Goal: Task Accomplishment & Management: Manage account settings

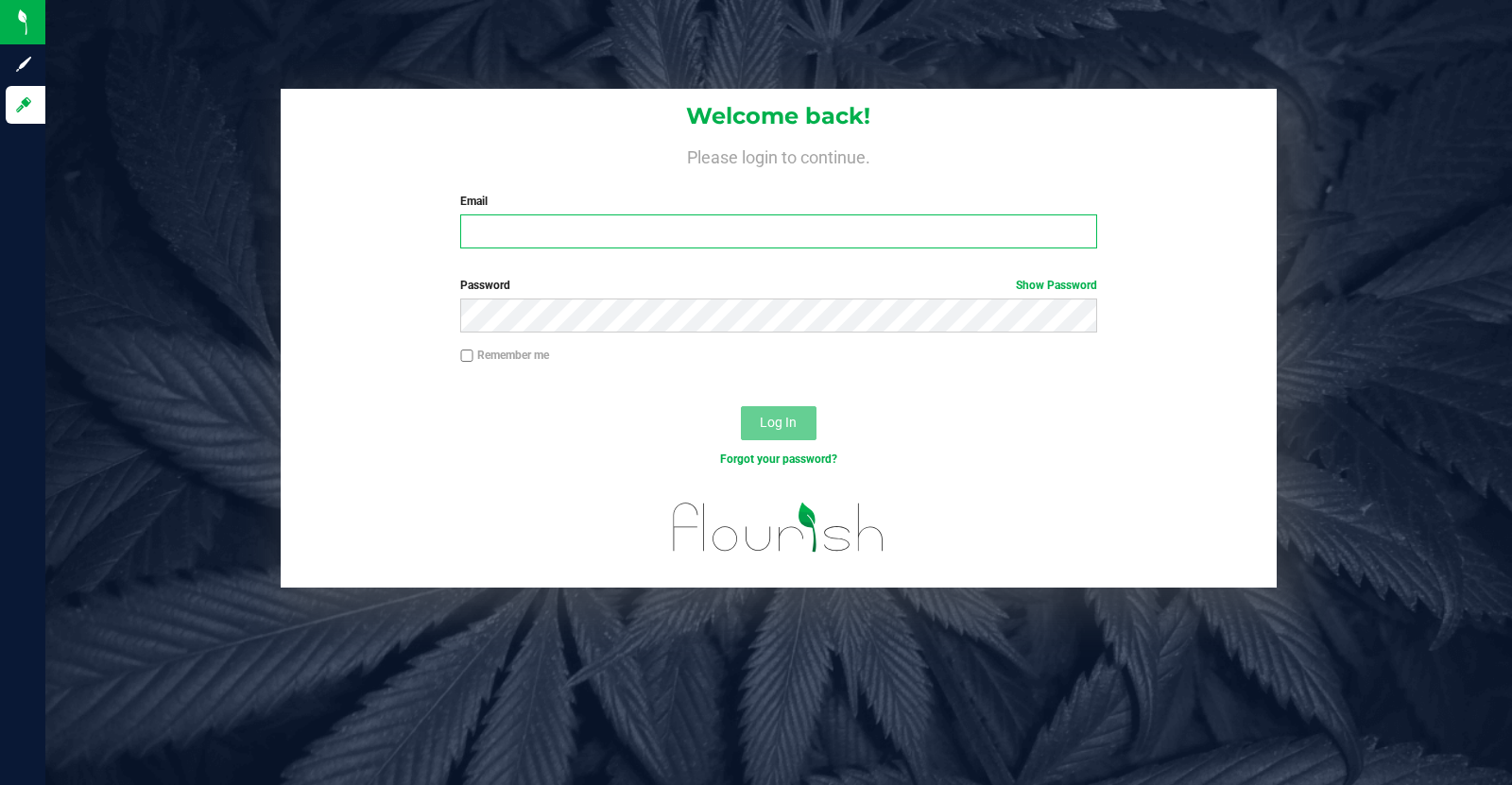
click at [513, 224] on input "Email" at bounding box center [777, 232] width 636 height 34
click at [488, 237] on input "Email" at bounding box center [777, 232] width 636 height 34
type input "[EMAIL_ADDRESS][DOMAIN_NAME]"
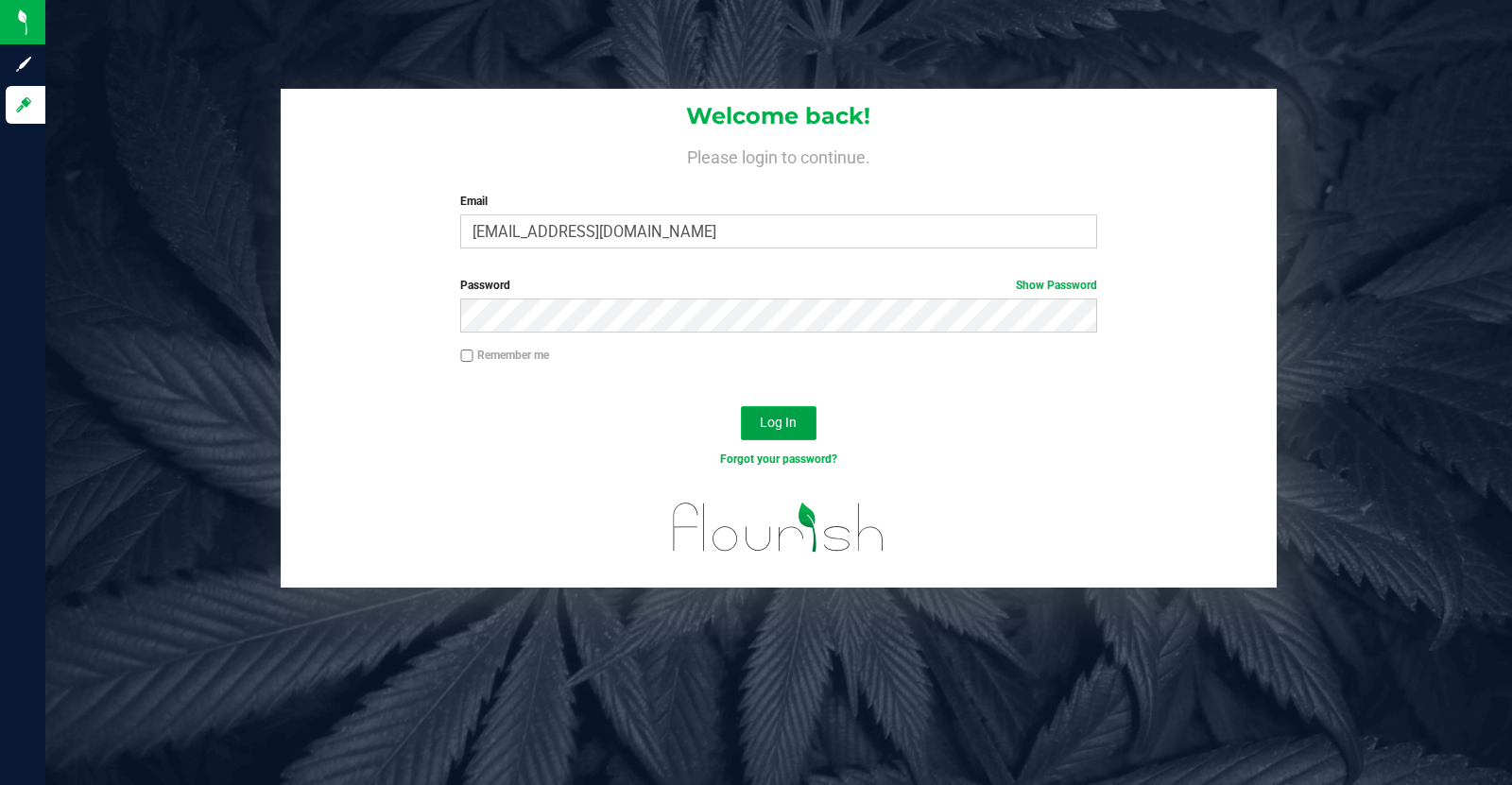
click at [781, 437] on button "Log In" at bounding box center [778, 423] width 75 height 34
click at [779, 422] on span "Log In" at bounding box center [777, 423] width 37 height 15
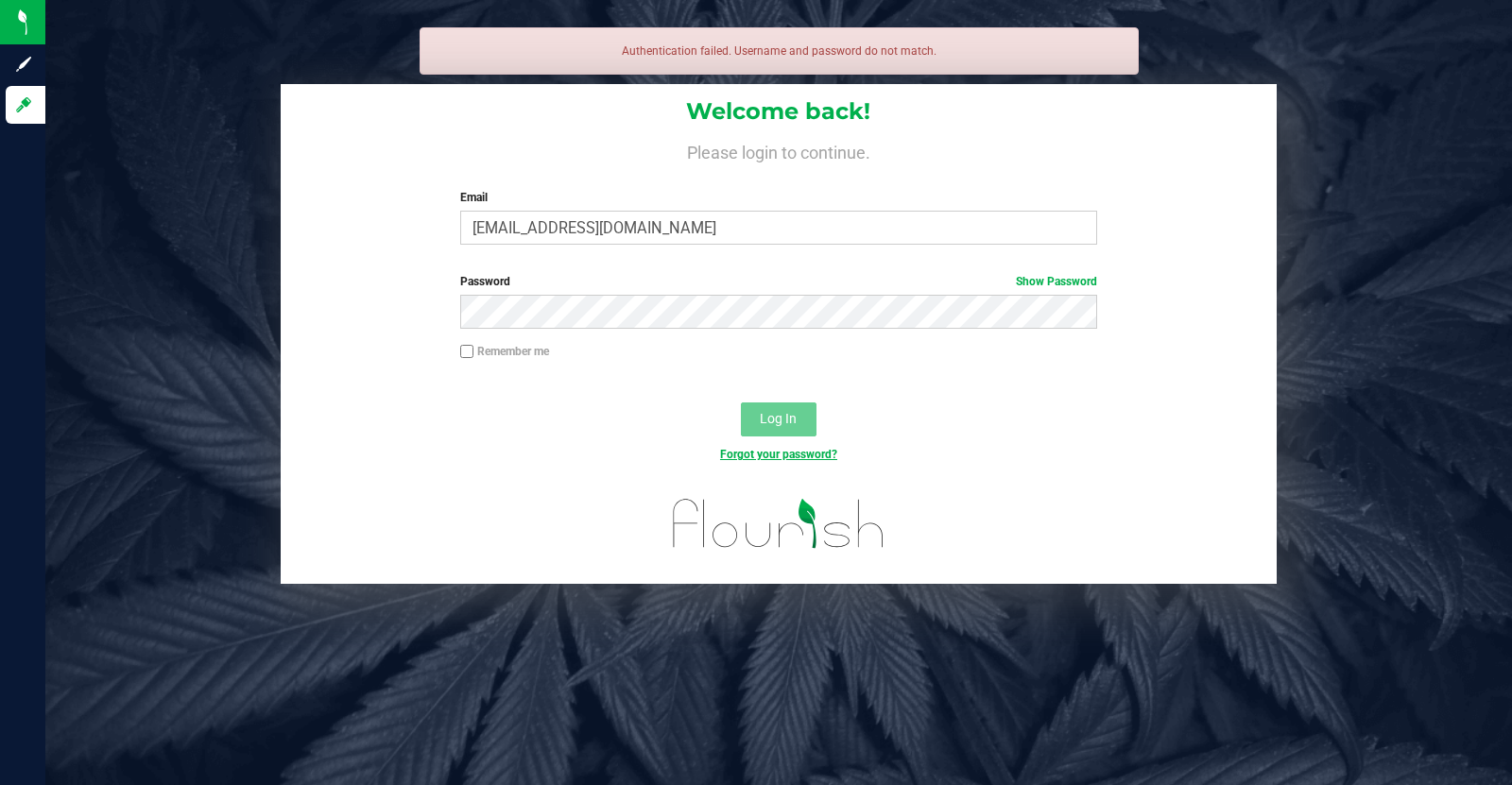
click at [772, 455] on link "Forgot your password?" at bounding box center [778, 455] width 117 height 13
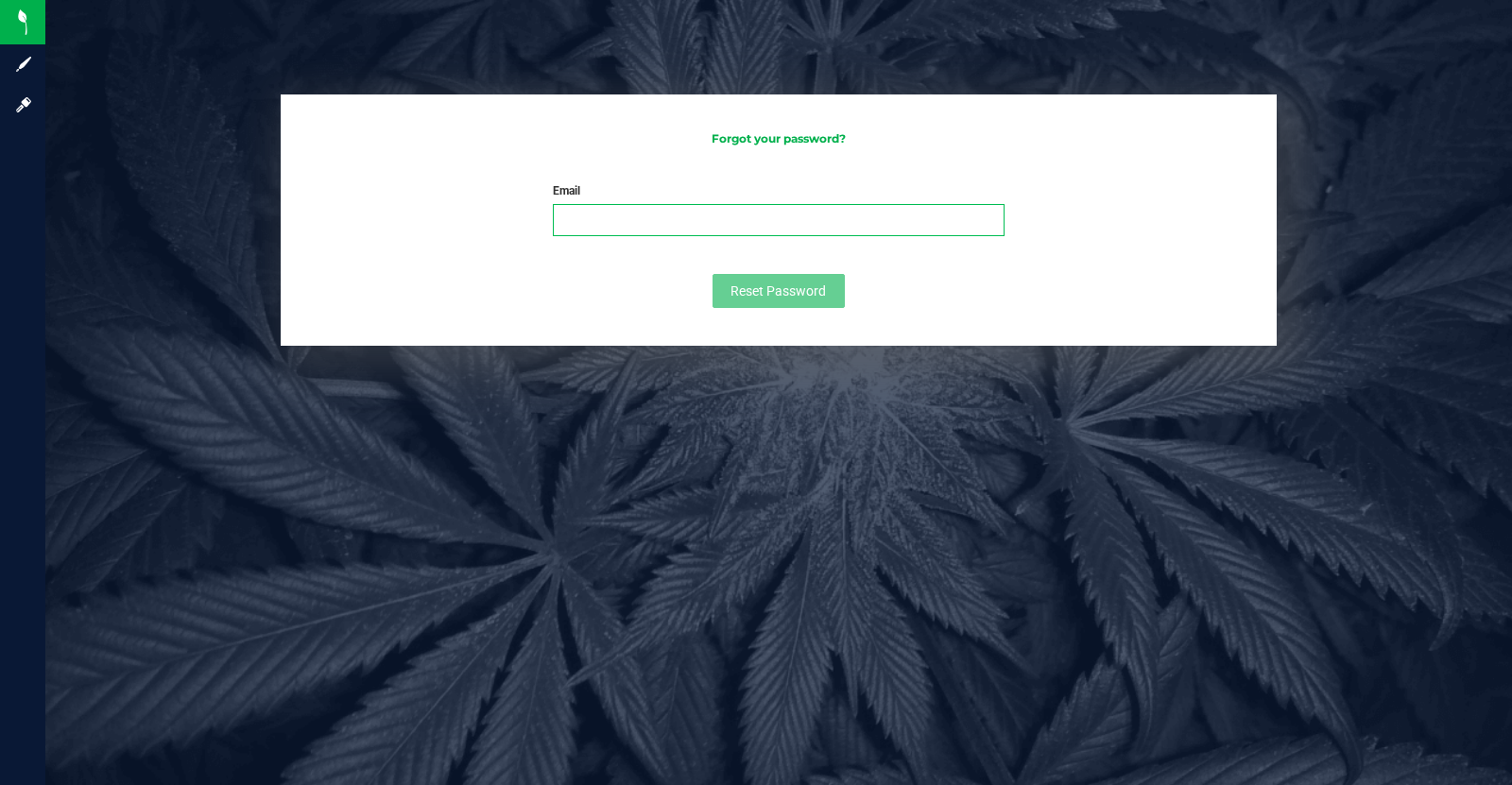
click at [608, 213] on input "Email" at bounding box center [778, 220] width 451 height 32
type input "[EMAIL_ADDRESS][DOMAIN_NAME]"
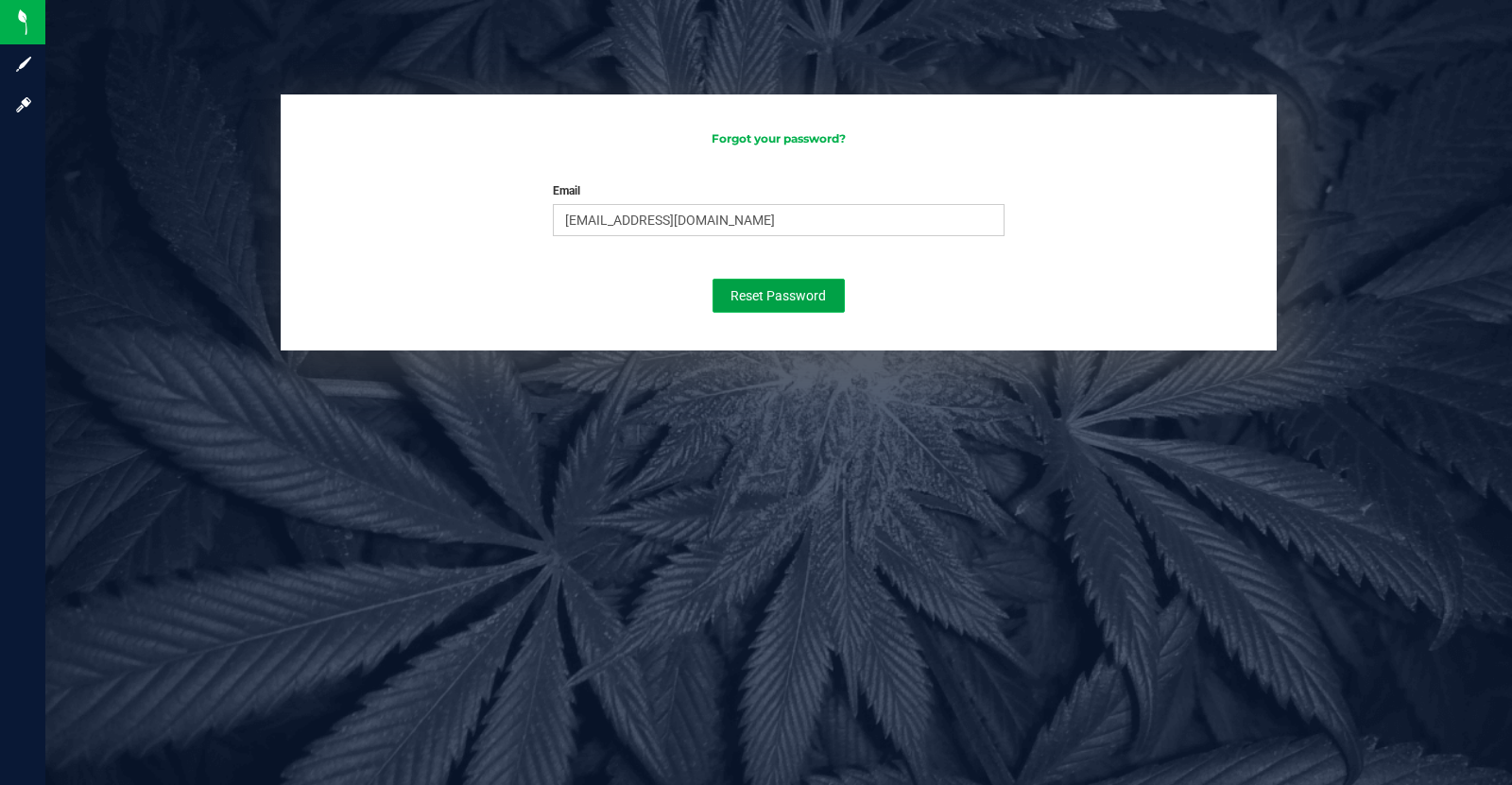
click at [784, 289] on span "Reset Password" at bounding box center [778, 296] width 95 height 15
